Goal: Task Accomplishment & Management: Manage account settings

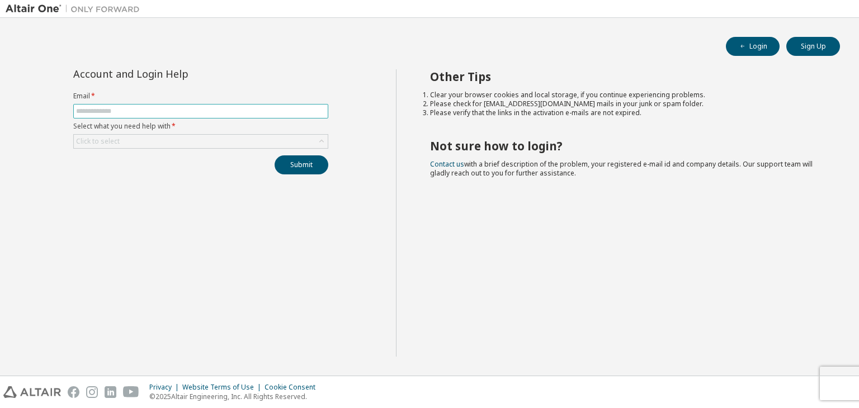
click at [177, 107] on input "text" at bounding box center [200, 111] width 249 height 9
type input "**********"
click at [163, 140] on div "Click to select" at bounding box center [201, 141] width 254 height 13
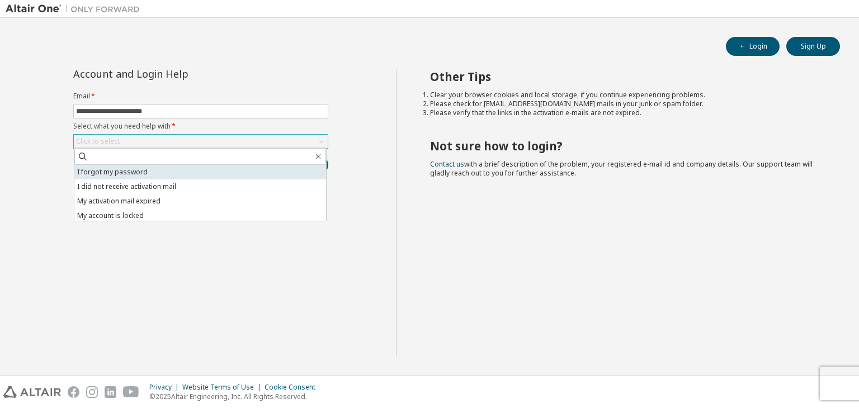
click at [204, 170] on li "I forgot my password" at bounding box center [200, 172] width 252 height 15
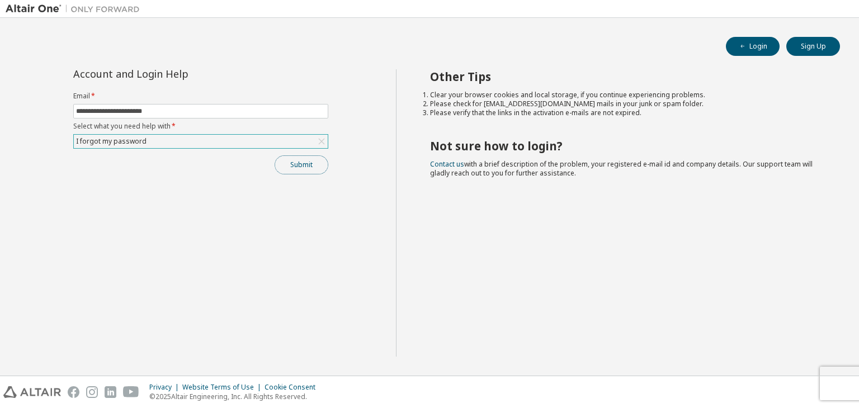
click at [293, 164] on button "Submit" at bounding box center [301, 164] width 54 height 19
click at [811, 389] on div "Bad Request" at bounding box center [767, 386] width 116 height 10
click at [834, 383] on icon "button" at bounding box center [835, 385] width 7 height 7
click at [742, 48] on icon "button" at bounding box center [742, 46] width 7 height 7
